Goal: Information Seeking & Learning: Learn about a topic

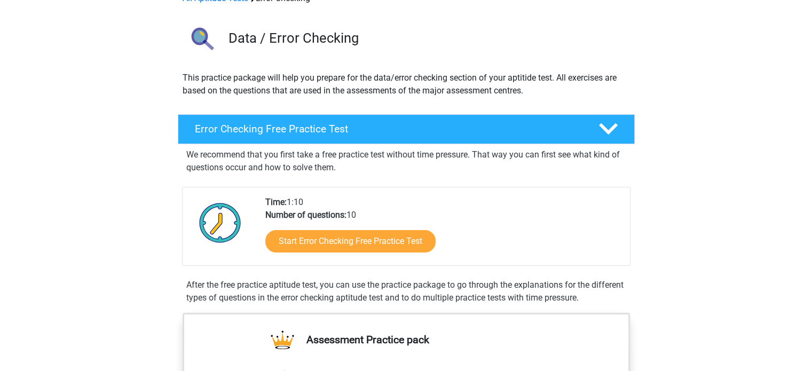
scroll to position [62, 0]
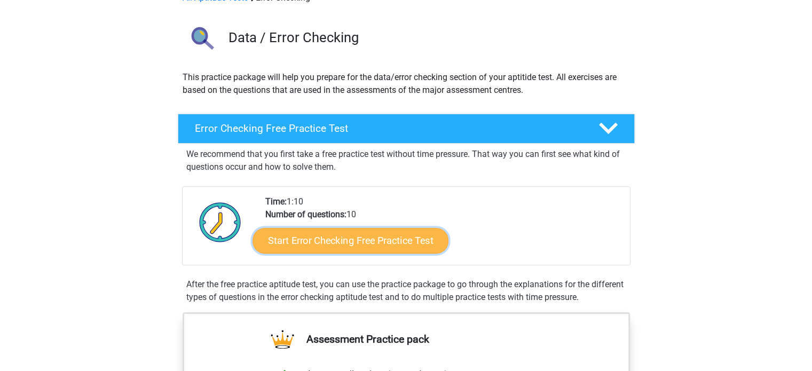
click at [350, 241] on link "Start Error Checking Free Practice Test" at bounding box center [351, 241] width 196 height 26
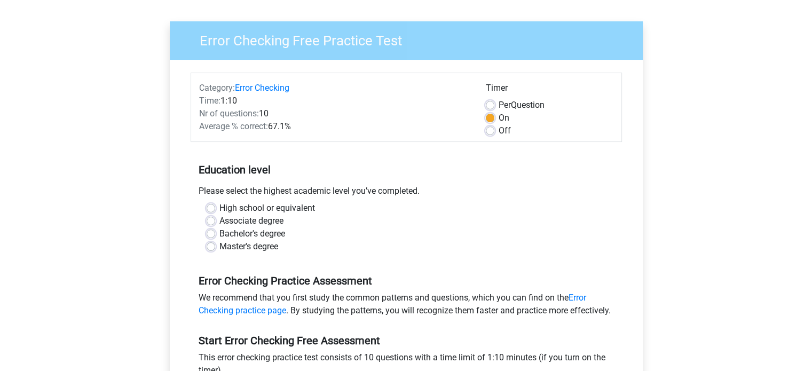
scroll to position [113, 0]
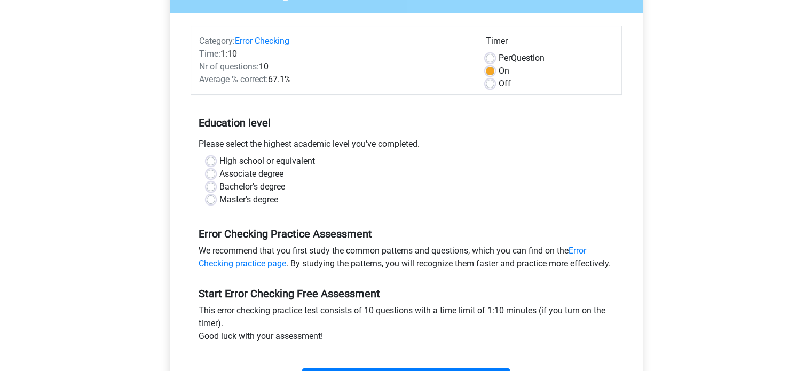
click at [219, 183] on label "Bachelor's degree" at bounding box center [252, 186] width 66 height 13
click at [211, 183] on input "Bachelor's degree" at bounding box center [211, 185] width 9 height 11
radio input "true"
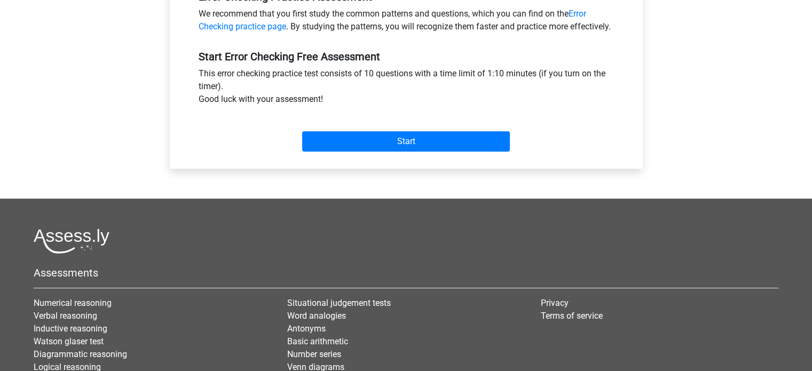
scroll to position [350, 0]
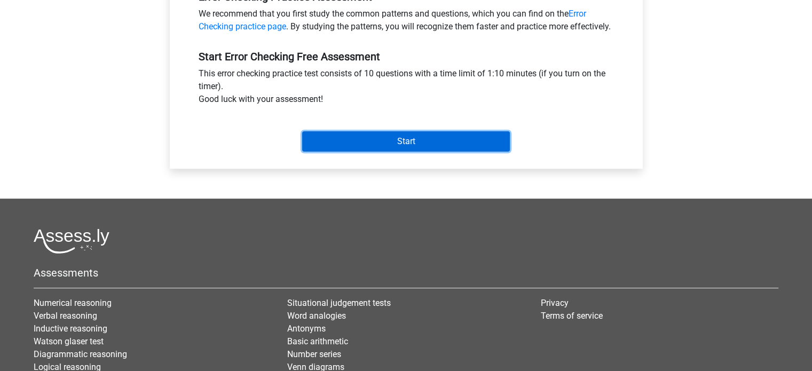
click at [411, 147] on input "Start" at bounding box center [406, 141] width 208 height 20
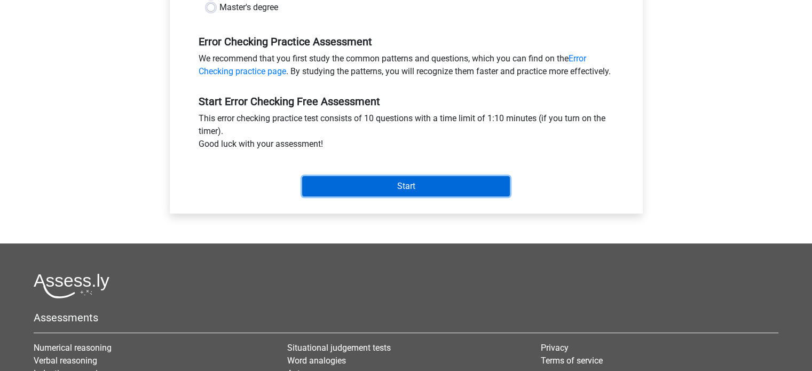
scroll to position [303, 0]
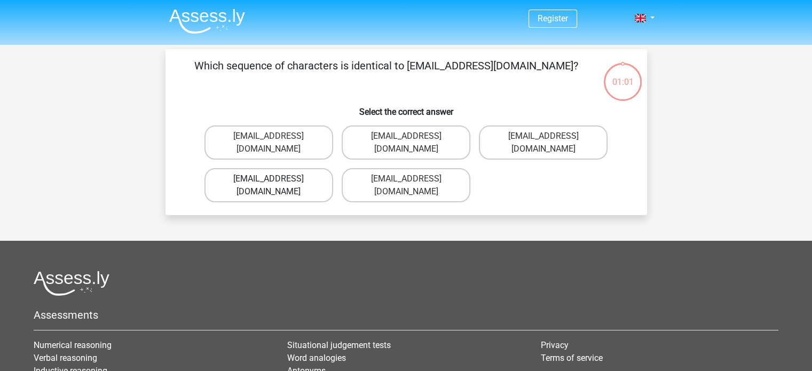
click at [309, 168] on label "Evie_Meade@jointmail.co.uk" at bounding box center [268, 185] width 129 height 34
click at [275, 179] on input "Evie_Meade@jointmail.co.uk" at bounding box center [272, 182] width 7 height 7
radio input "true"
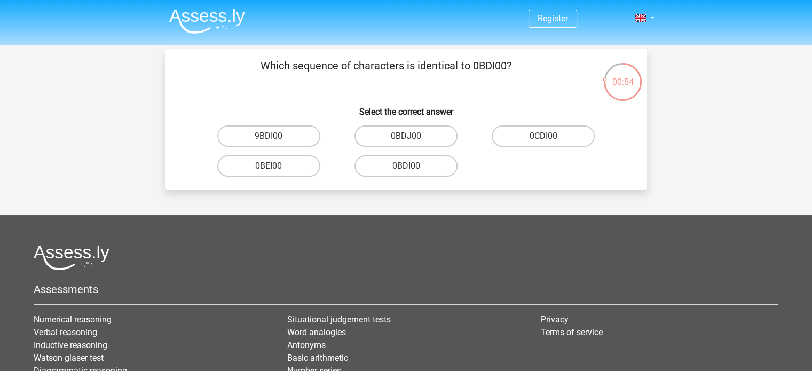
click at [408, 166] on input "0BDI00" at bounding box center [409, 169] width 7 height 7
radio input "true"
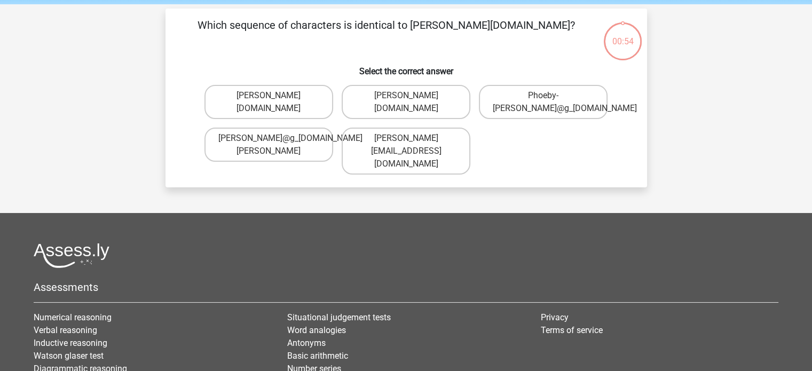
scroll to position [49, 0]
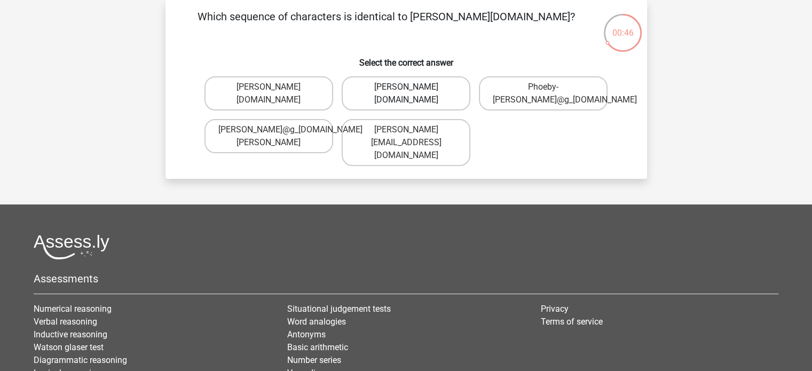
click at [408, 96] on label "Phoebe-Patterson@g_mail.gr" at bounding box center [406, 93] width 129 height 34
click at [408, 94] on input "Phoebe-Patterson@g_mail.gr" at bounding box center [409, 90] width 7 height 7
radio input "true"
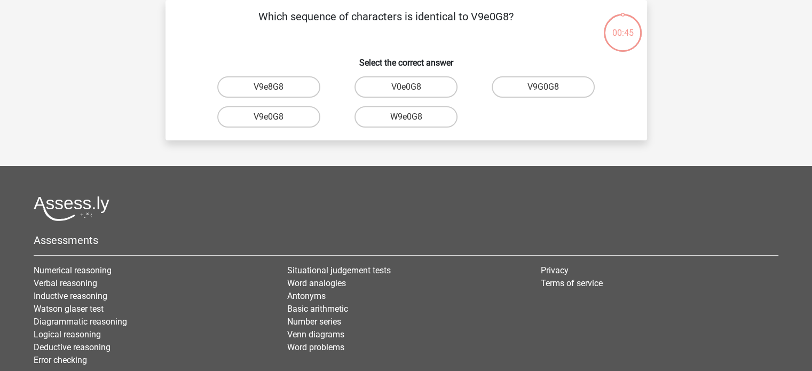
scroll to position [37, 0]
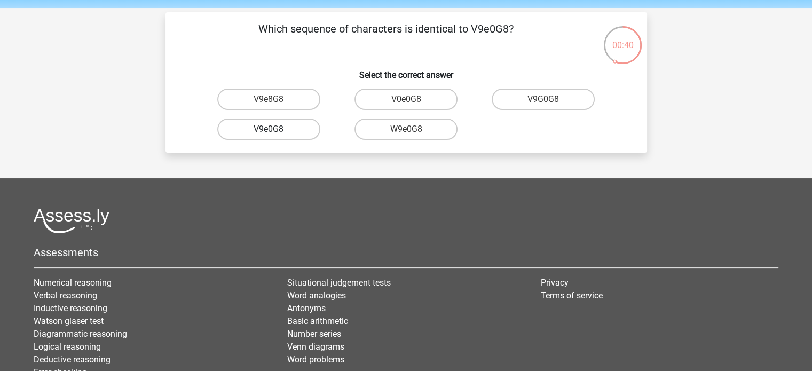
click at [256, 131] on label "V9e0G8" at bounding box center [268, 129] width 103 height 21
click at [269, 131] on input "V9e0G8" at bounding box center [272, 132] width 7 height 7
radio input "true"
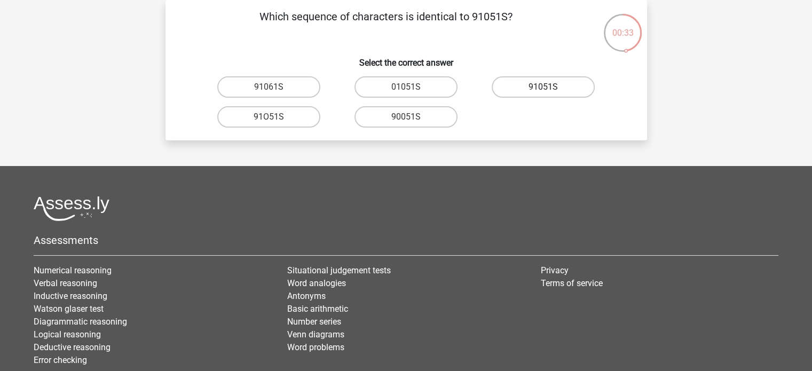
click at [535, 84] on label "91051S" at bounding box center [543, 86] width 103 height 21
click at [543, 87] on input "91051S" at bounding box center [546, 90] width 7 height 7
radio input "true"
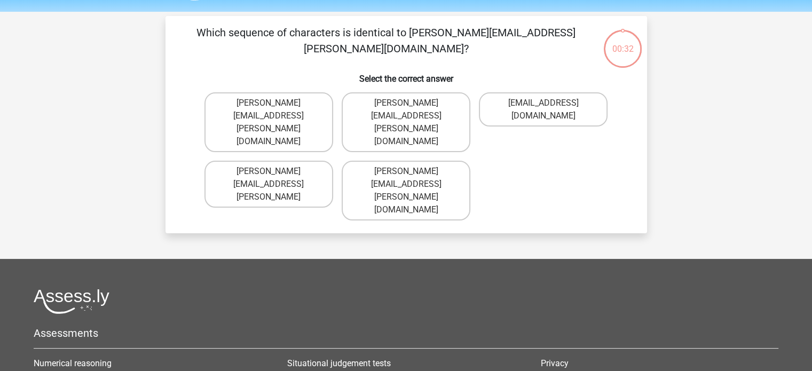
scroll to position [30, 0]
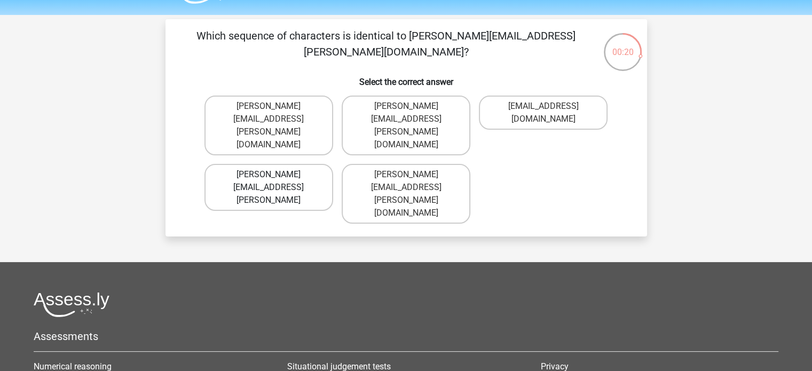
click at [291, 164] on label "Connor.Paterson@mailme.coo" at bounding box center [268, 187] width 129 height 47
click at [275, 175] on input "Connor.Paterson@mailme.coo" at bounding box center [272, 178] width 7 height 7
radio input "true"
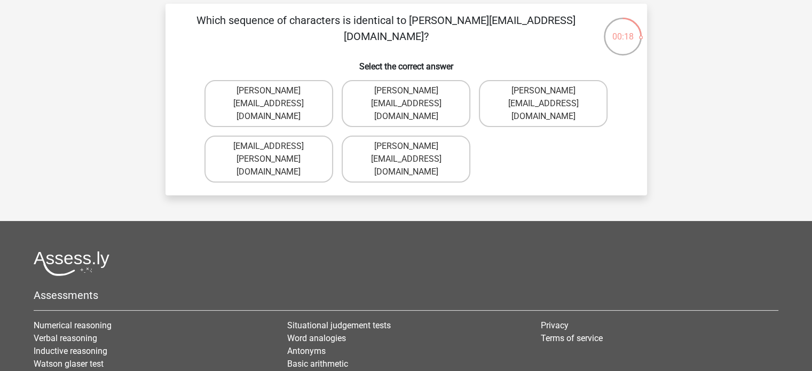
scroll to position [45, 0]
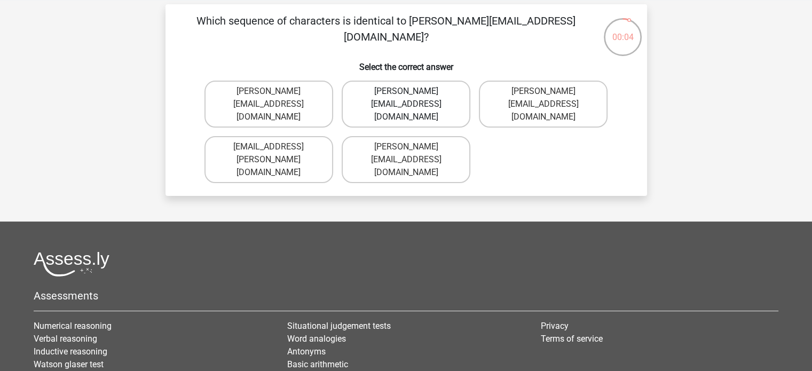
click at [374, 101] on label "Ava-Carroll@mailme.uk.com" at bounding box center [406, 104] width 129 height 47
click at [406, 98] on input "Ava-Carroll@mailme.uk.com" at bounding box center [409, 94] width 7 height 7
radio input "true"
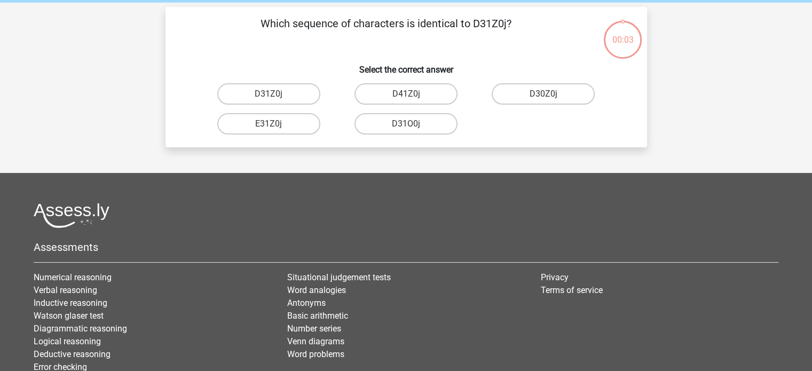
scroll to position [42, 0]
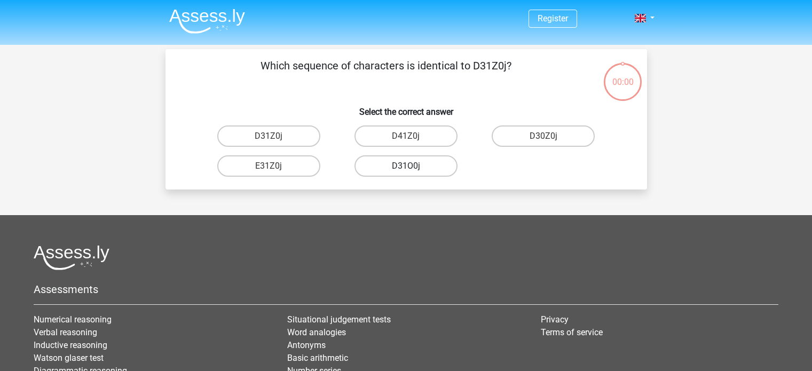
scroll to position [42, 0]
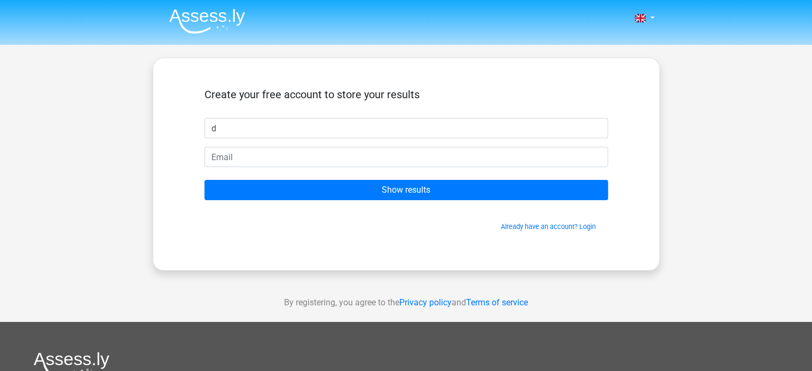
type input "d"
click at [387, 200] on form "Create your free account to store your results d Show results Already have an a…" at bounding box center [406, 160] width 404 height 144
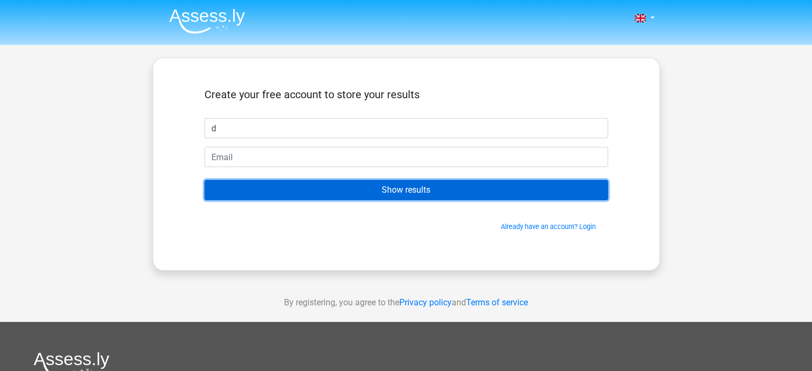
click at [360, 187] on input "Show results" at bounding box center [406, 190] width 404 height 20
click at [366, 194] on input "Show results" at bounding box center [406, 190] width 404 height 20
click at [439, 191] on input "Show results" at bounding box center [406, 190] width 404 height 20
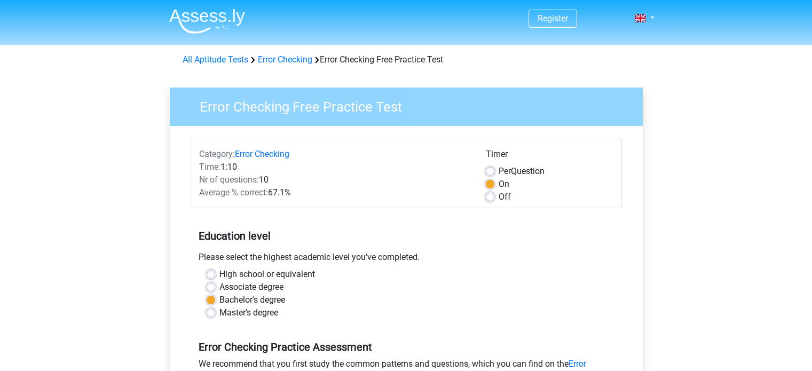
scroll to position [303, 0]
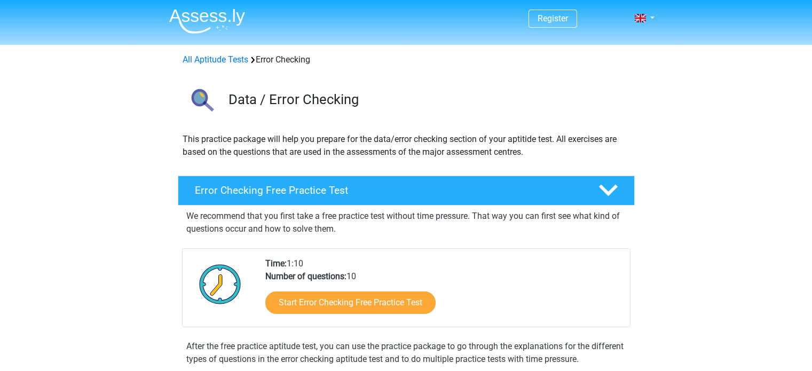
scroll to position [62, 0]
